Goal: Task Accomplishment & Management: Manage account settings

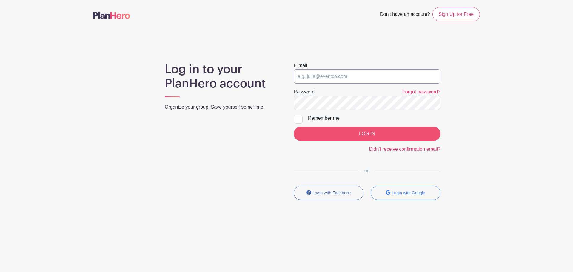
type input "[EMAIL_ADDRESS][DOMAIN_NAME]"
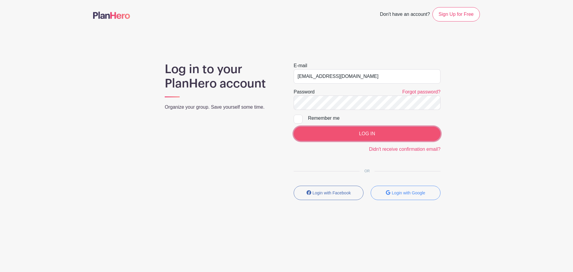
click at [356, 133] on input "LOG IN" at bounding box center [367, 134] width 147 height 14
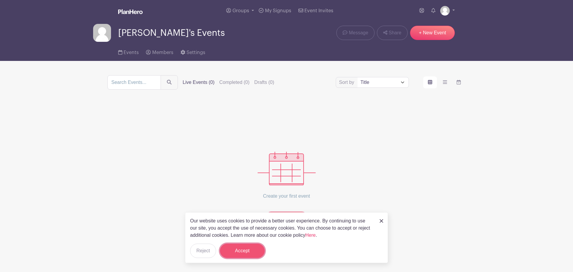
click at [243, 246] on button "Accept" at bounding box center [242, 251] width 45 height 14
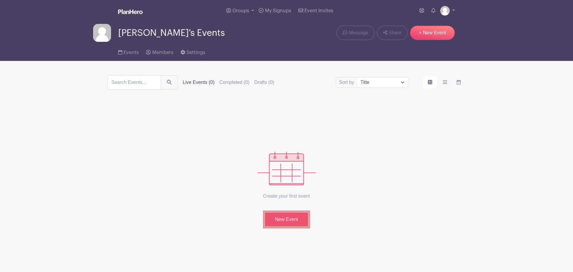
click at [282, 217] on link "New Event" at bounding box center [286, 220] width 45 height 16
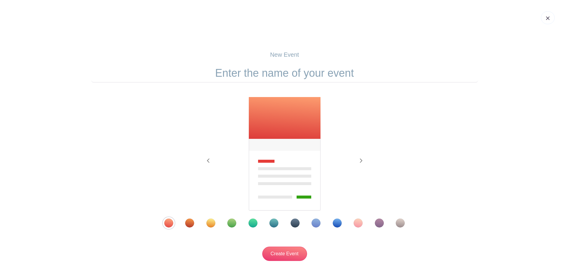
click at [548, 16] on img at bounding box center [548, 18] width 4 height 4
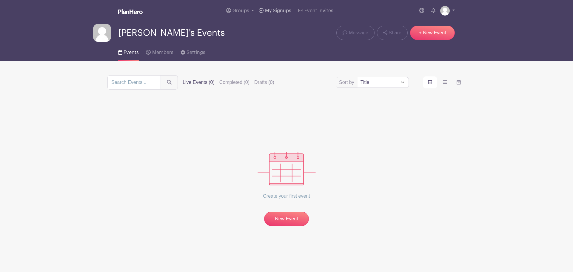
click at [276, 12] on span "My Signups" at bounding box center [278, 10] width 26 height 5
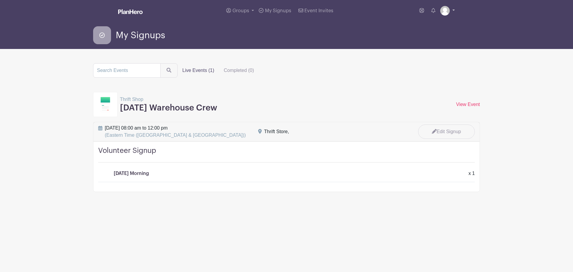
click at [452, 11] on link at bounding box center [447, 11] width 15 height 10
click at [421, 40] on link "Logout" at bounding box center [431, 40] width 47 height 10
